Goal: Task Accomplishment & Management: Use online tool/utility

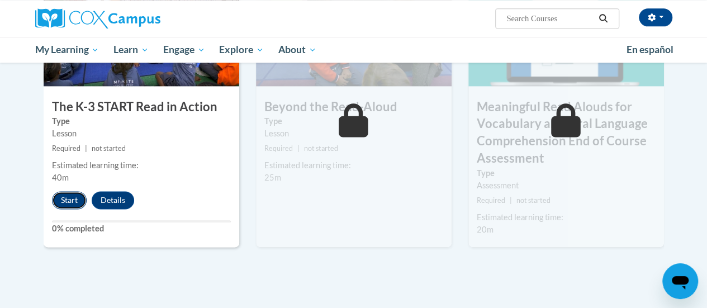
click at [70, 196] on button "Start" at bounding box center [69, 200] width 35 height 18
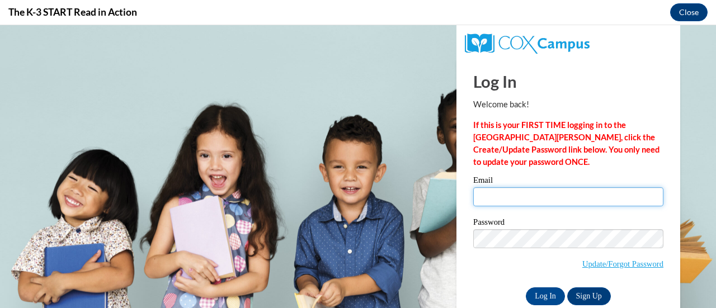
click at [490, 193] on input "Email" at bounding box center [568, 196] width 190 height 19
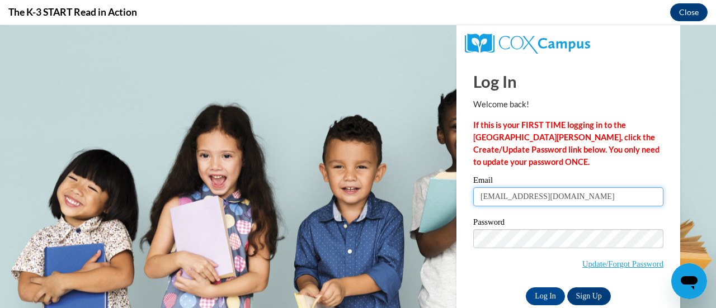
type input "[EMAIL_ADDRESS][DOMAIN_NAME]"
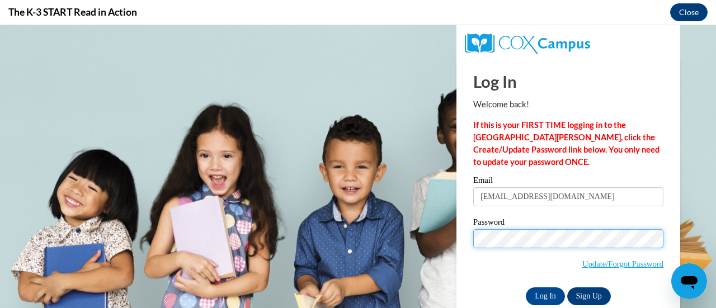
click at [525, 287] on input "Log In" at bounding box center [544, 296] width 39 height 18
